Goal: Task Accomplishment & Management: Use online tool/utility

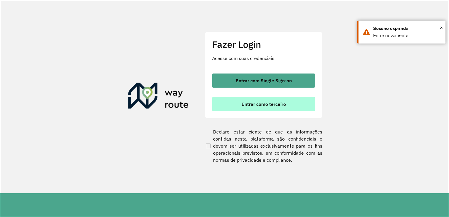
click at [265, 102] on span "Entrar como terceiro" at bounding box center [264, 104] width 44 height 5
